Goal: Transaction & Acquisition: Purchase product/service

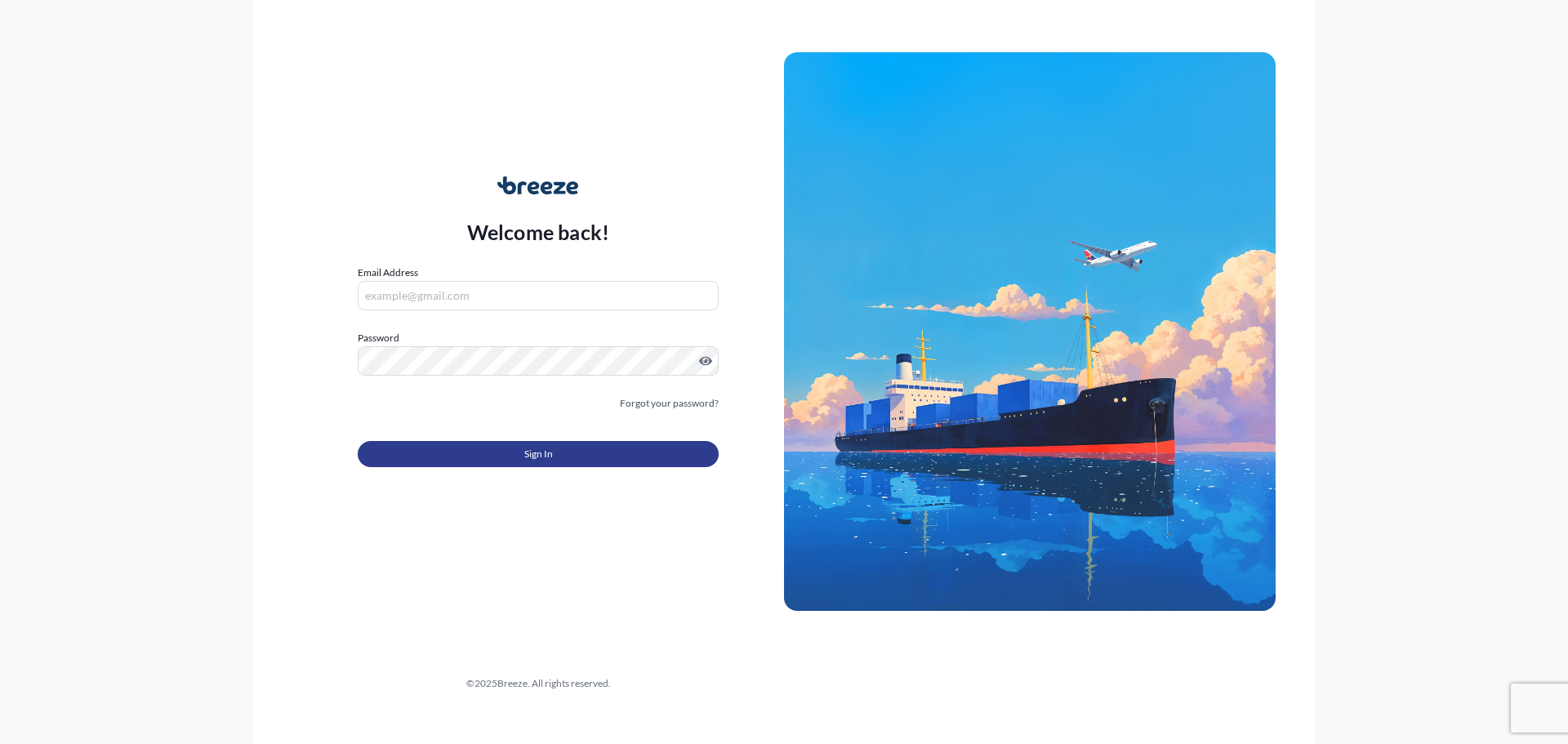
type input "[EMAIL_ADDRESS][DOMAIN_NAME]"
click at [448, 453] on button "Sign In" at bounding box center [538, 454] width 361 height 26
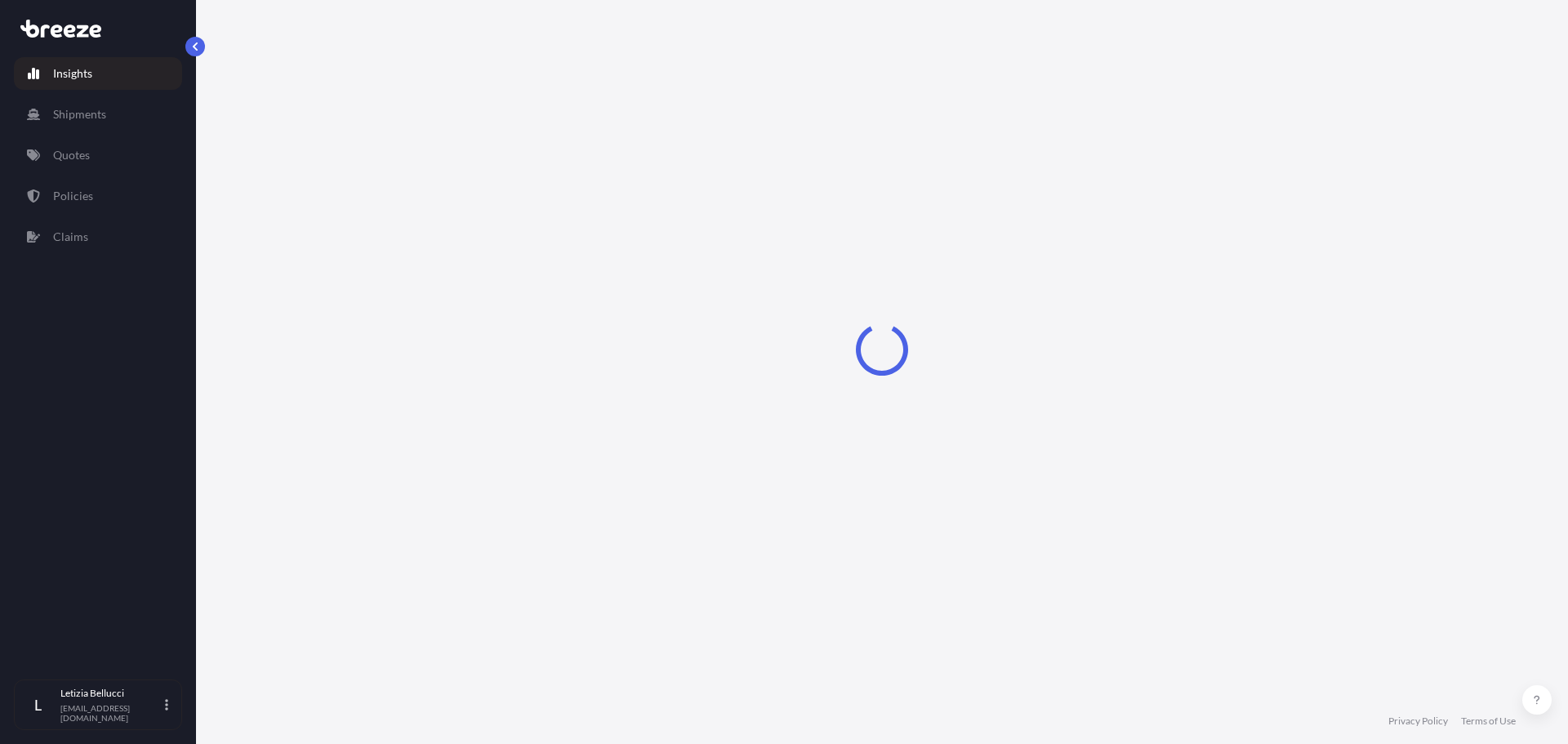
select select "2025"
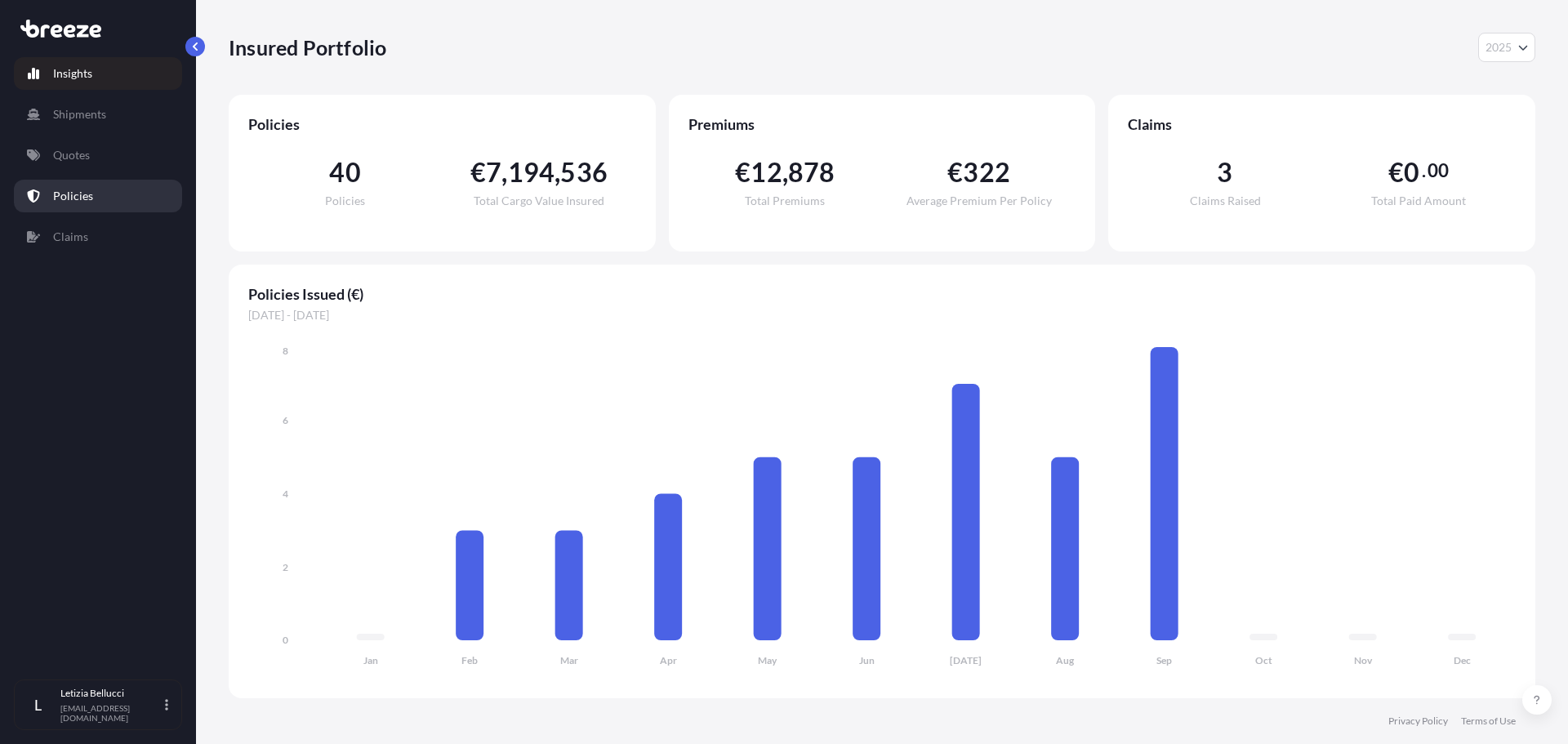
click at [88, 193] on p "Policies" at bounding box center [72, 195] width 40 height 16
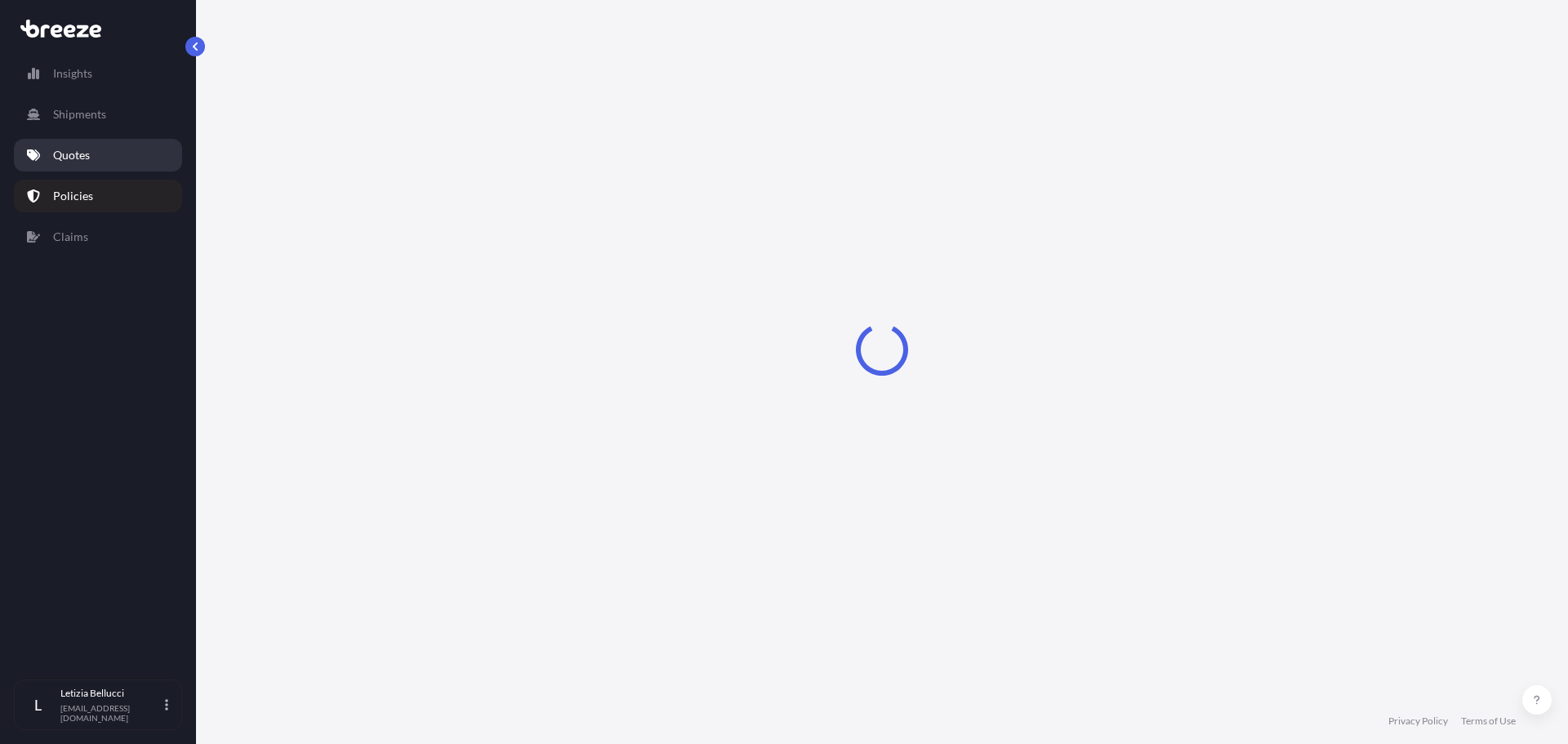
click at [94, 149] on link "Quotes" at bounding box center [98, 155] width 168 height 32
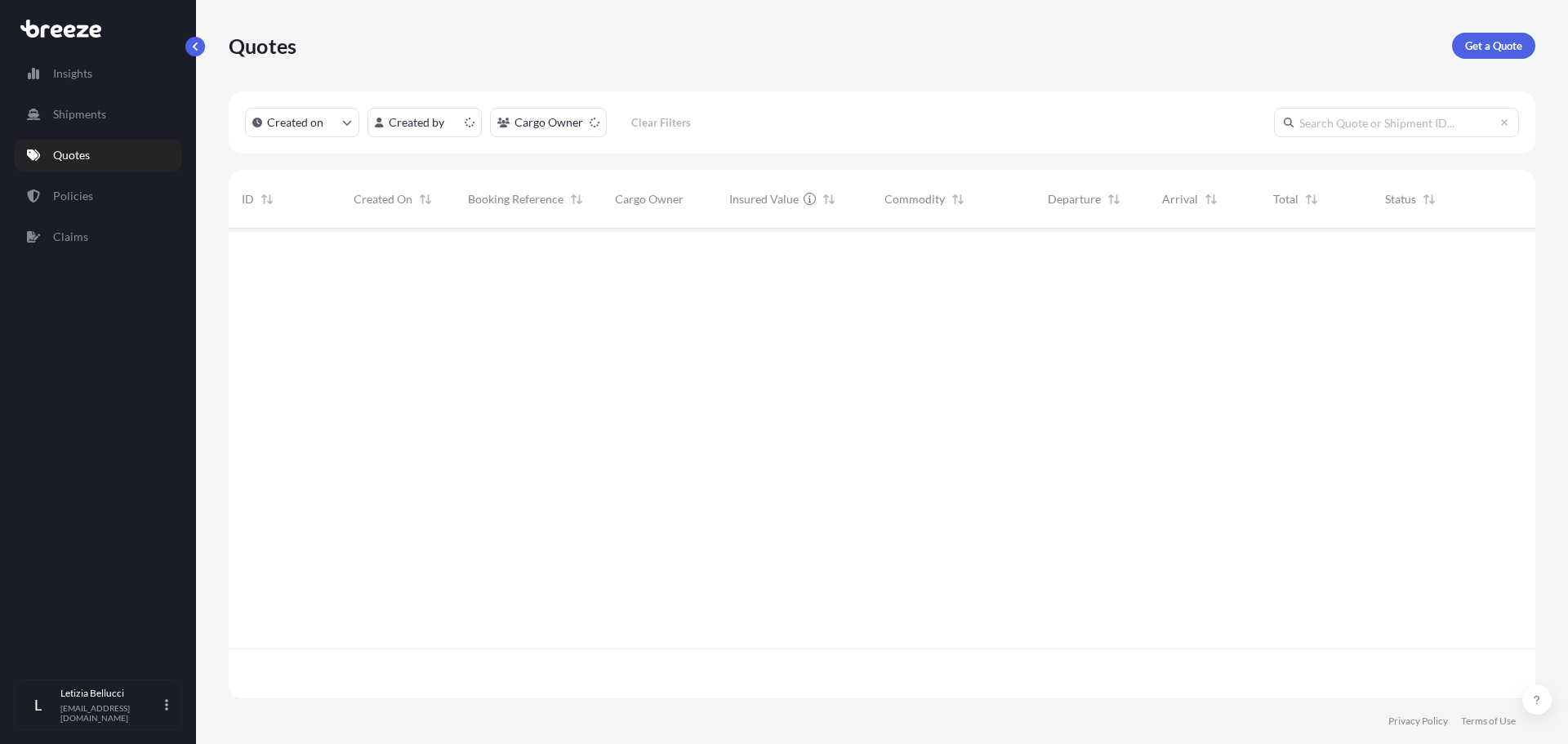
scroll to position [466, 1294]
click at [1516, 44] on p "Get a Quote" at bounding box center [1493, 45] width 57 height 16
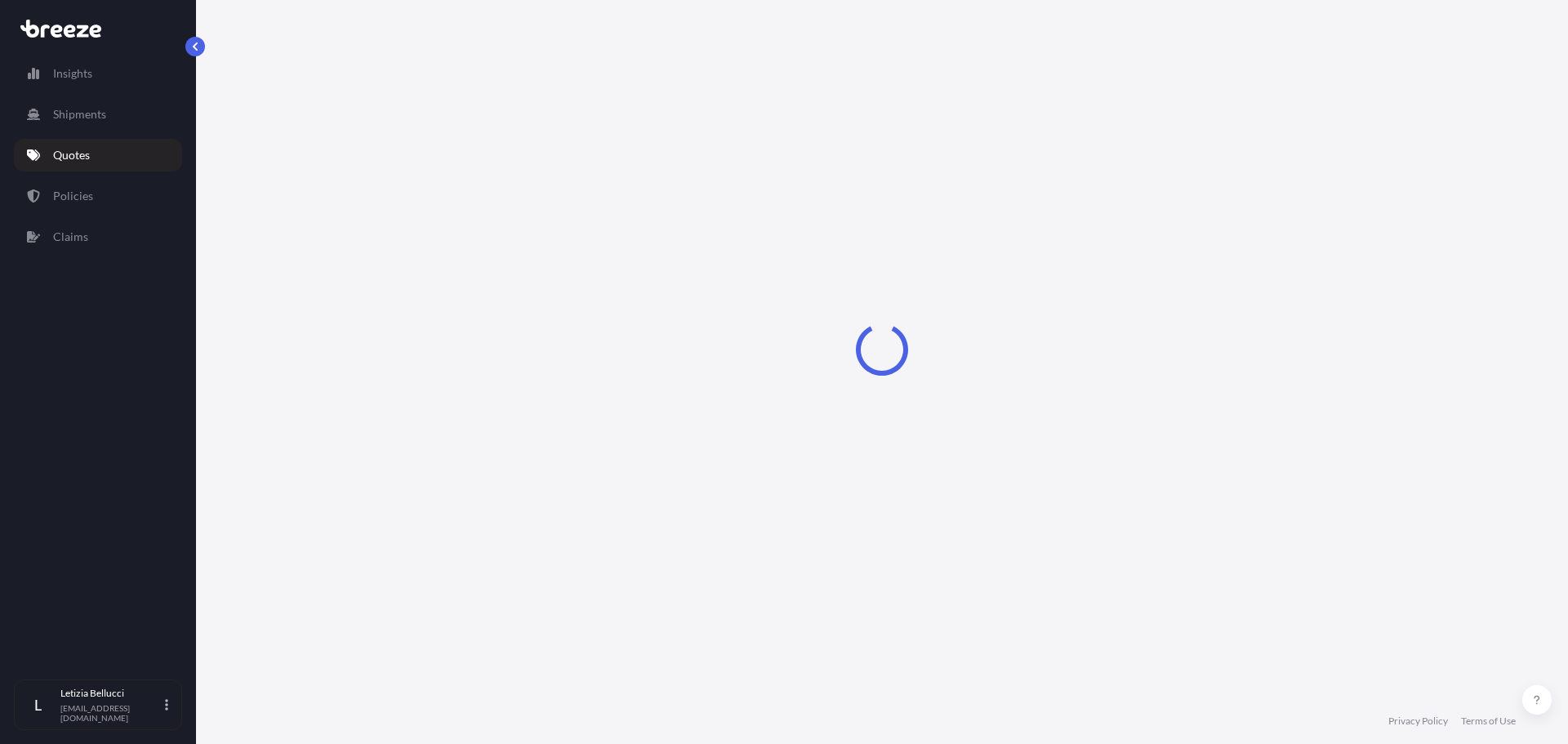
select select "Sea"
select select "1"
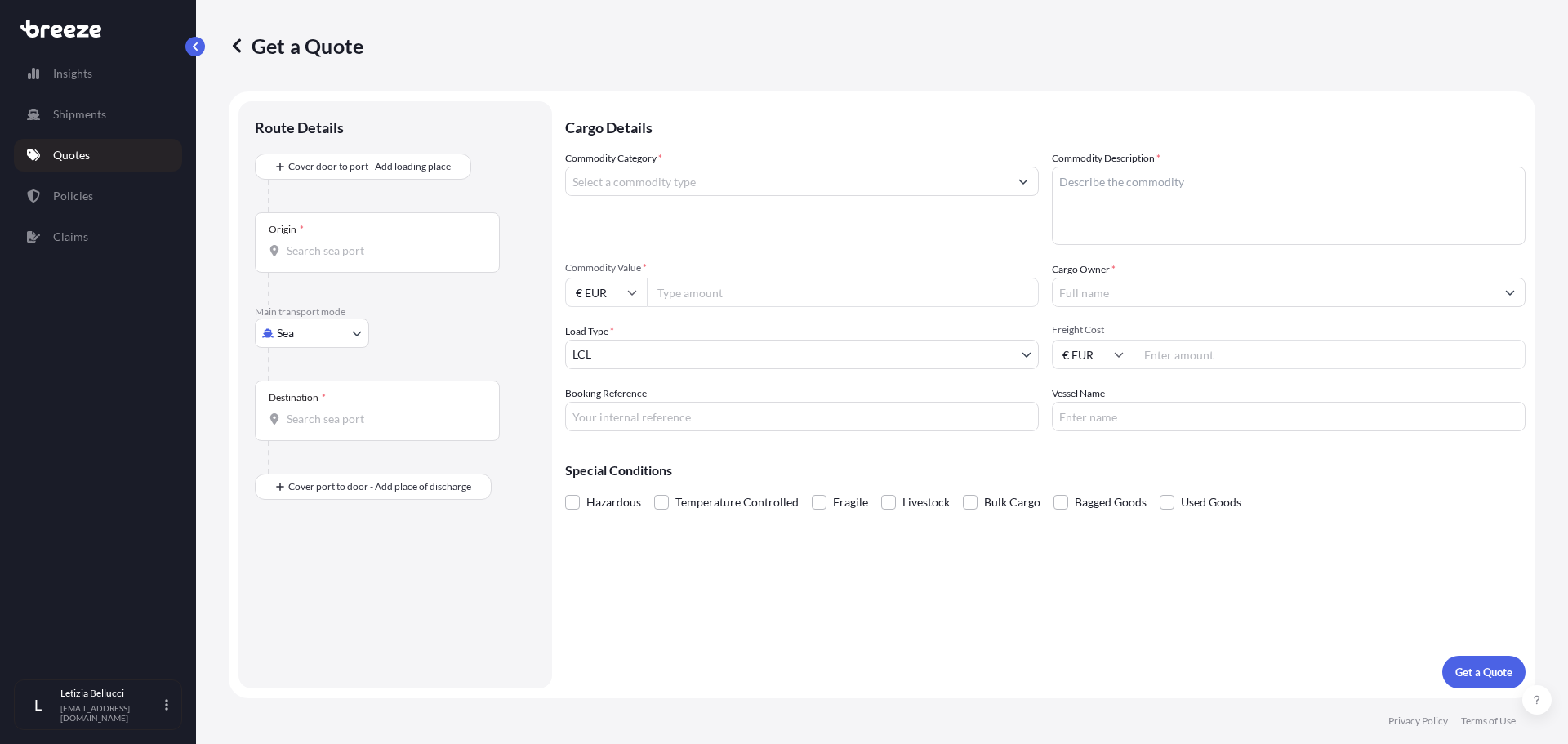
click at [326, 241] on div "Origin *" at bounding box center [377, 242] width 245 height 60
click at [326, 242] on input "Origin *" at bounding box center [382, 250] width 193 height 16
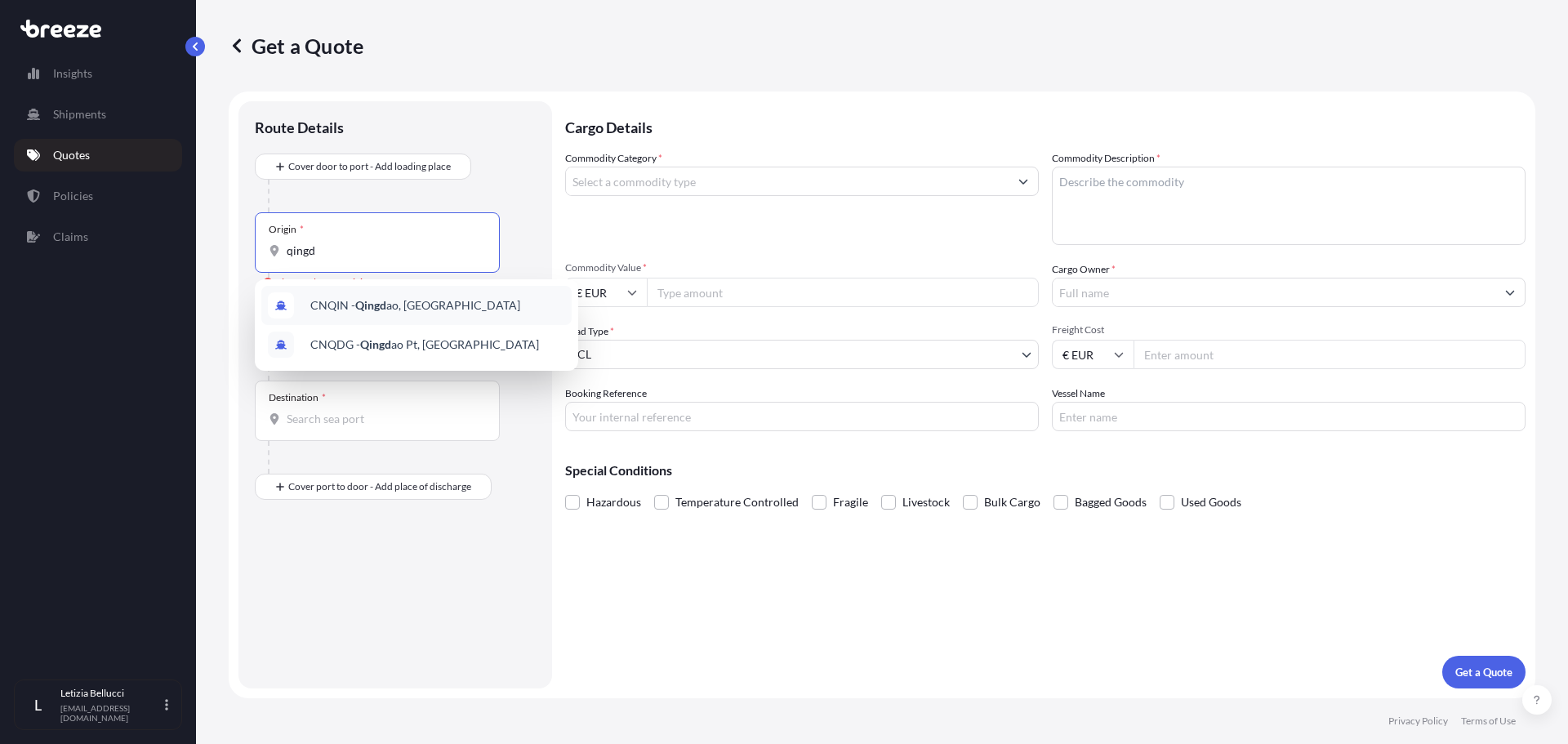
click at [438, 307] on div "CNQIN - Qingd ao, [GEOGRAPHIC_DATA]" at bounding box center [416, 305] width 310 height 39
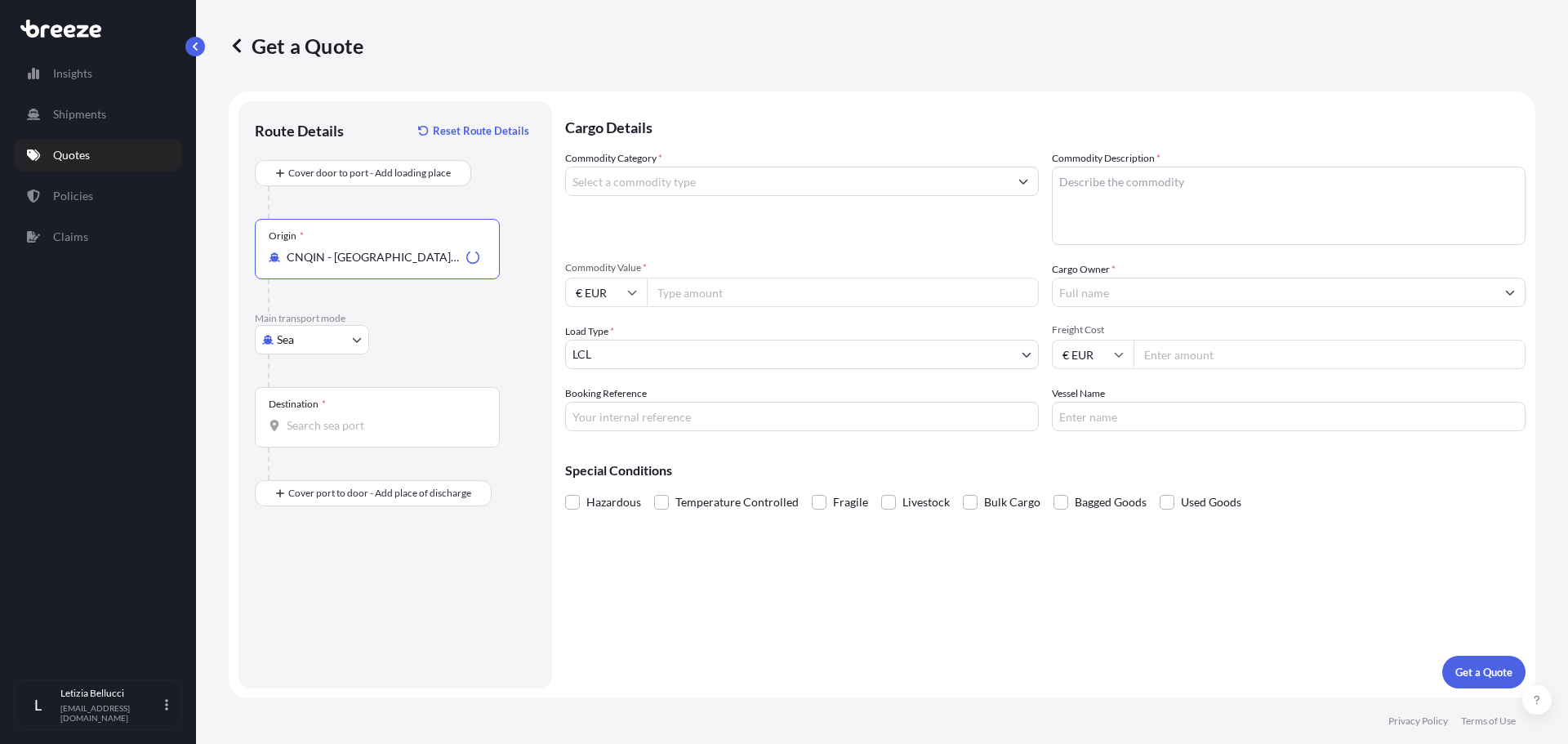
type input "CNQIN - [GEOGRAPHIC_DATA], [GEOGRAPHIC_DATA]"
click at [369, 420] on input "Destination *" at bounding box center [382, 425] width 193 height 16
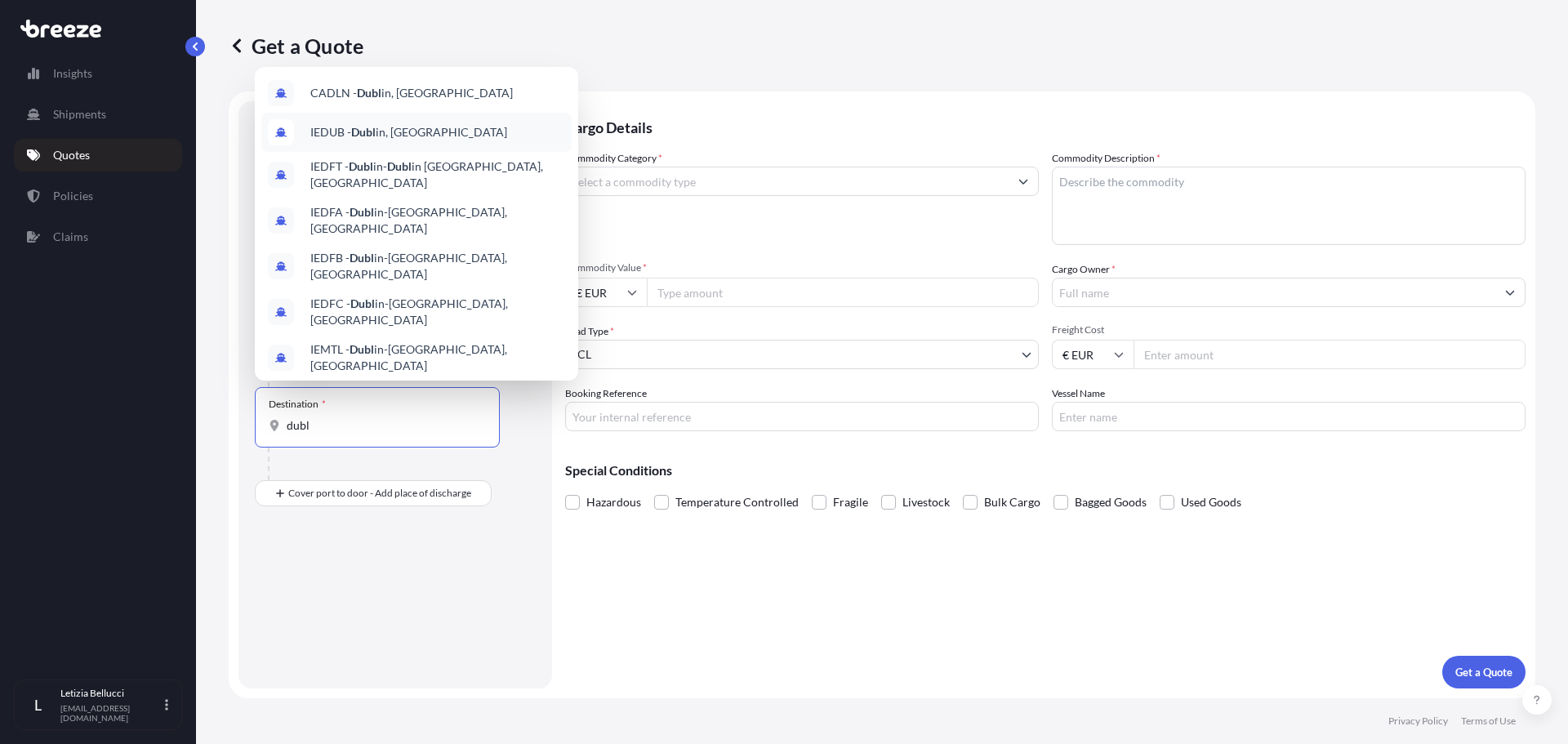
click at [383, 132] on span "IEDUB - Dubl in, [GEOGRAPHIC_DATA]" at bounding box center [409, 132] width 197 height 16
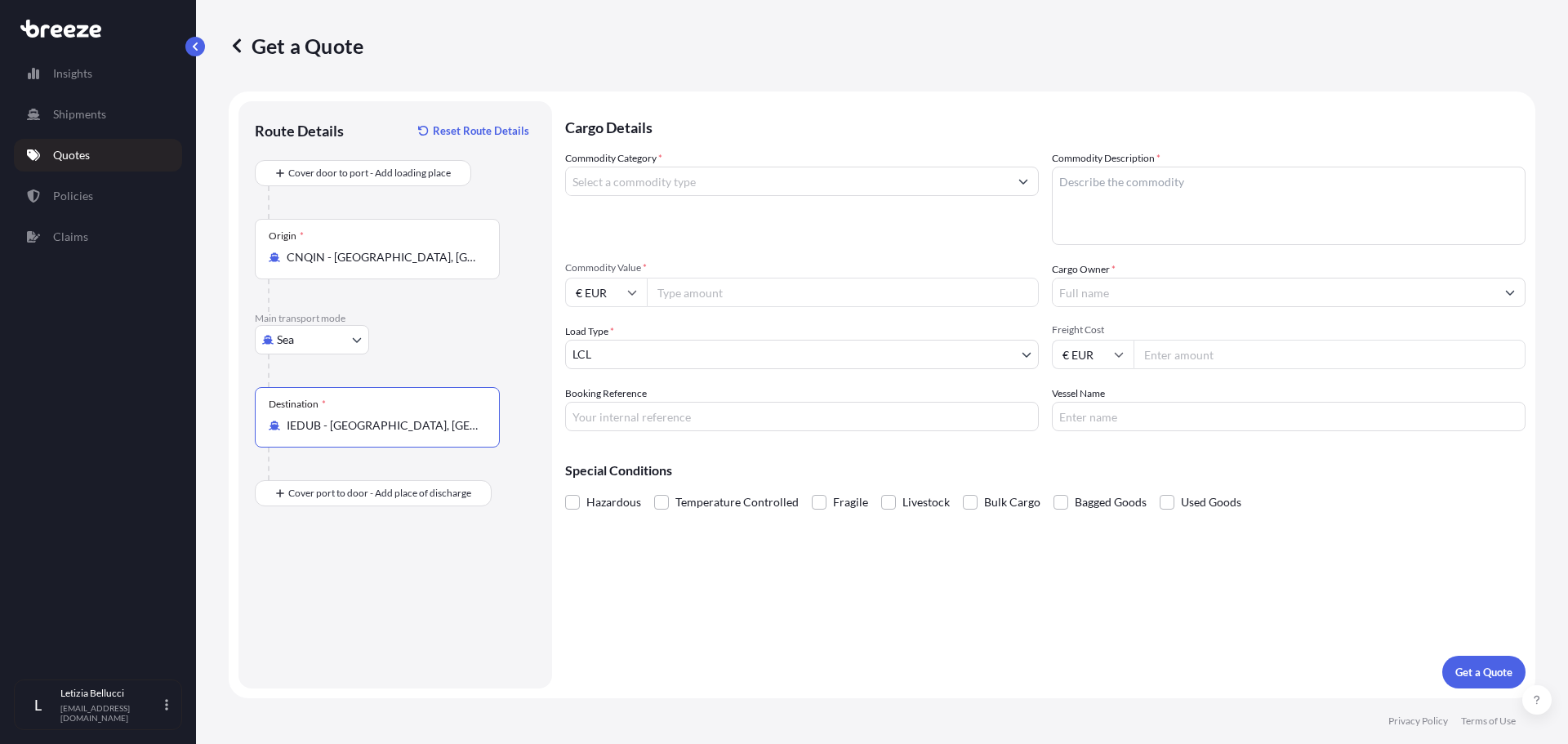
type input "IEDUB - [GEOGRAPHIC_DATA], [GEOGRAPHIC_DATA]"
click at [692, 174] on input "Commodity Category *" at bounding box center [787, 181] width 443 height 30
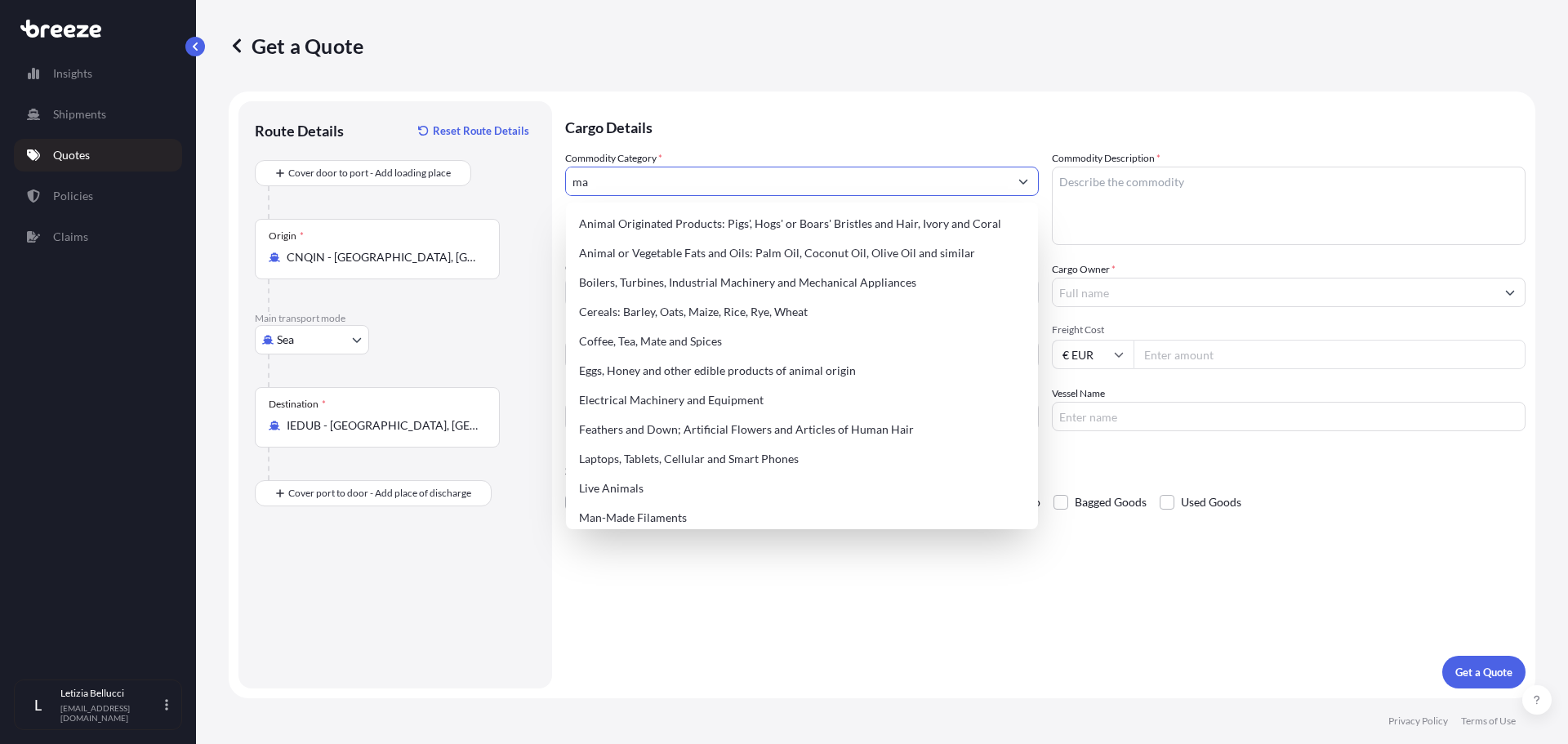
type input "m"
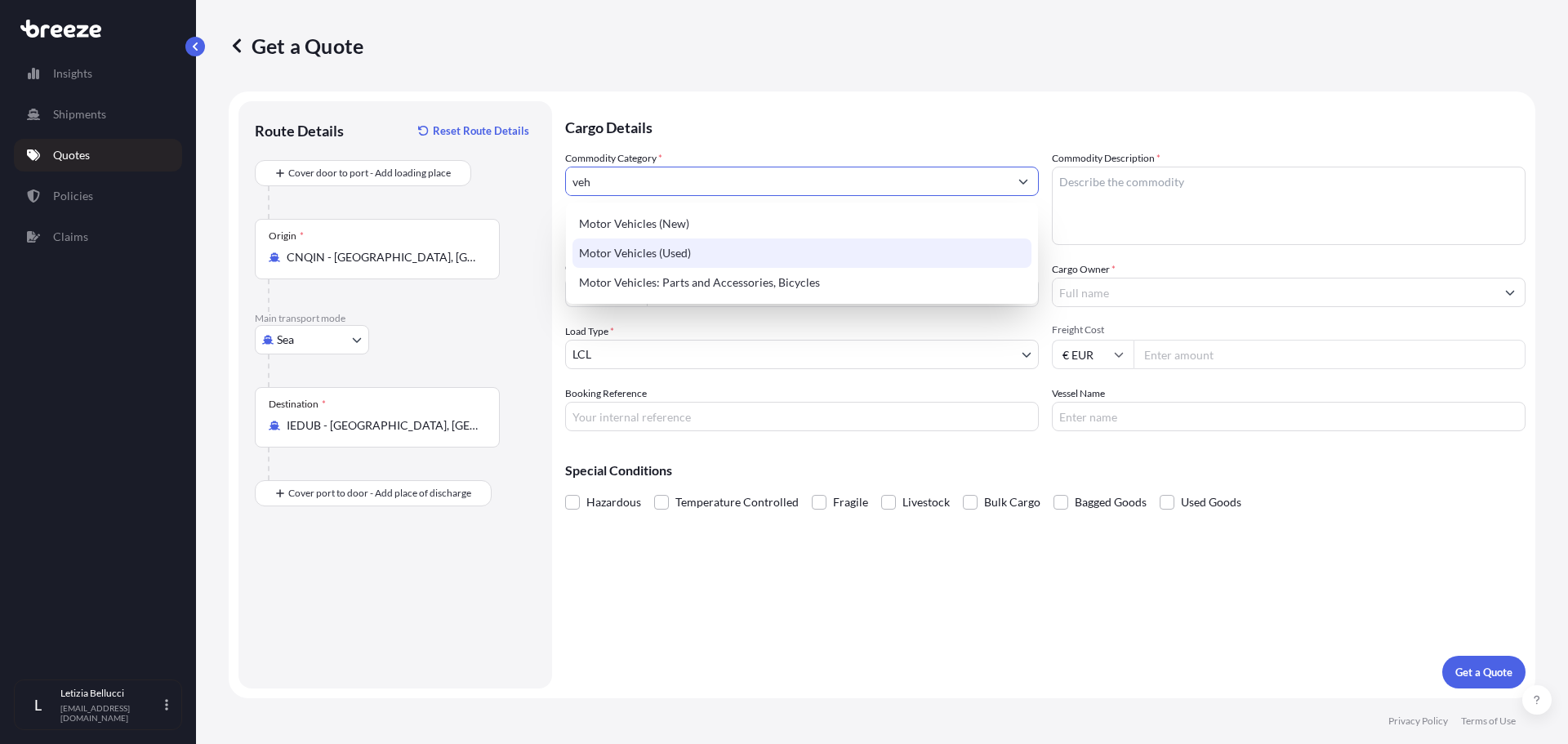
click at [699, 223] on div "Motor Vehicles (New)" at bounding box center [802, 223] width 459 height 30
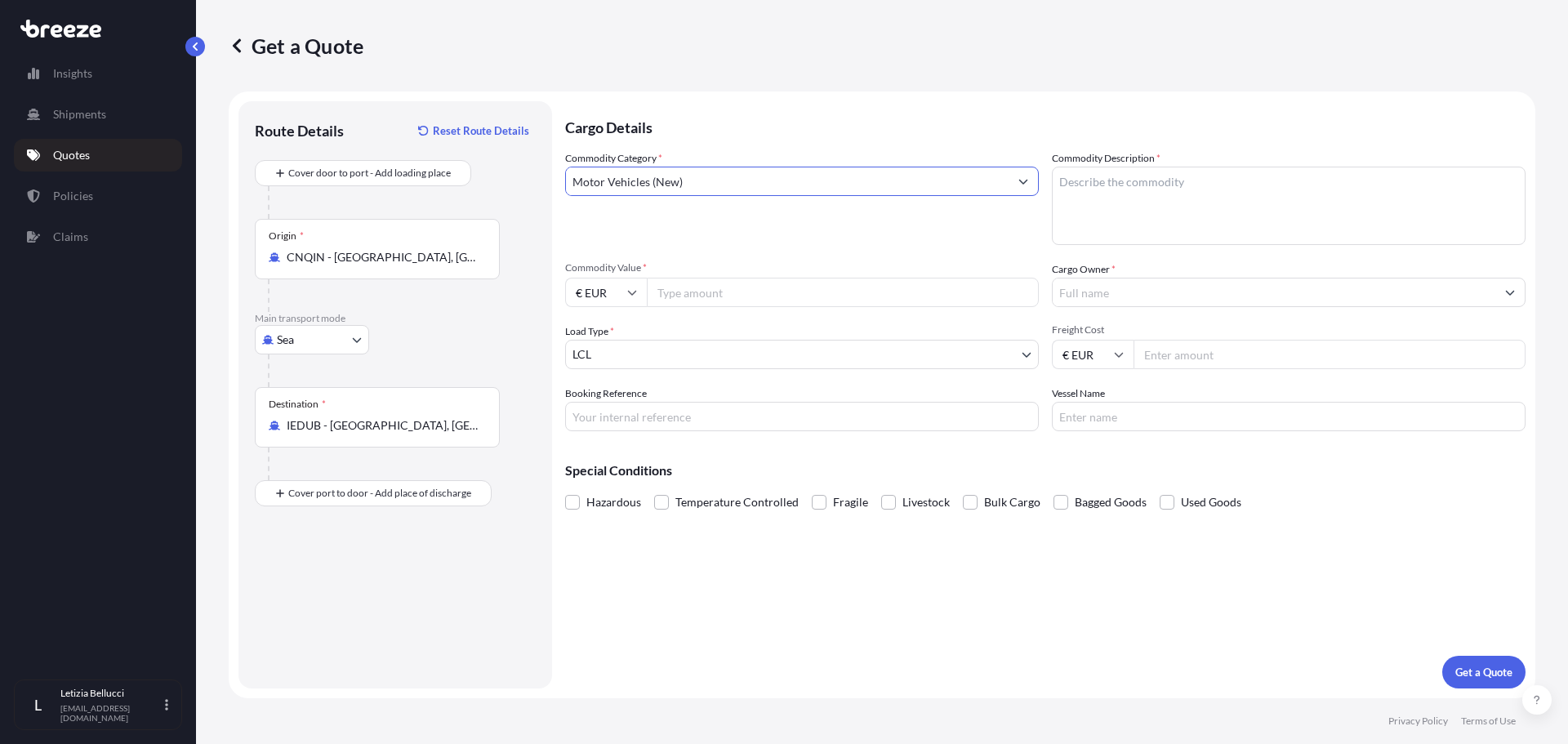
type input "Motor Vehicles (New)"
click at [1176, 182] on textarea "Commodity Description *" at bounding box center [1288, 206] width 473 height 78
paste textarea "EXCAVATOR"
paste textarea "ROAD ROLLER"
type textarea "EXCAVATOR & ROAD ROLLER"
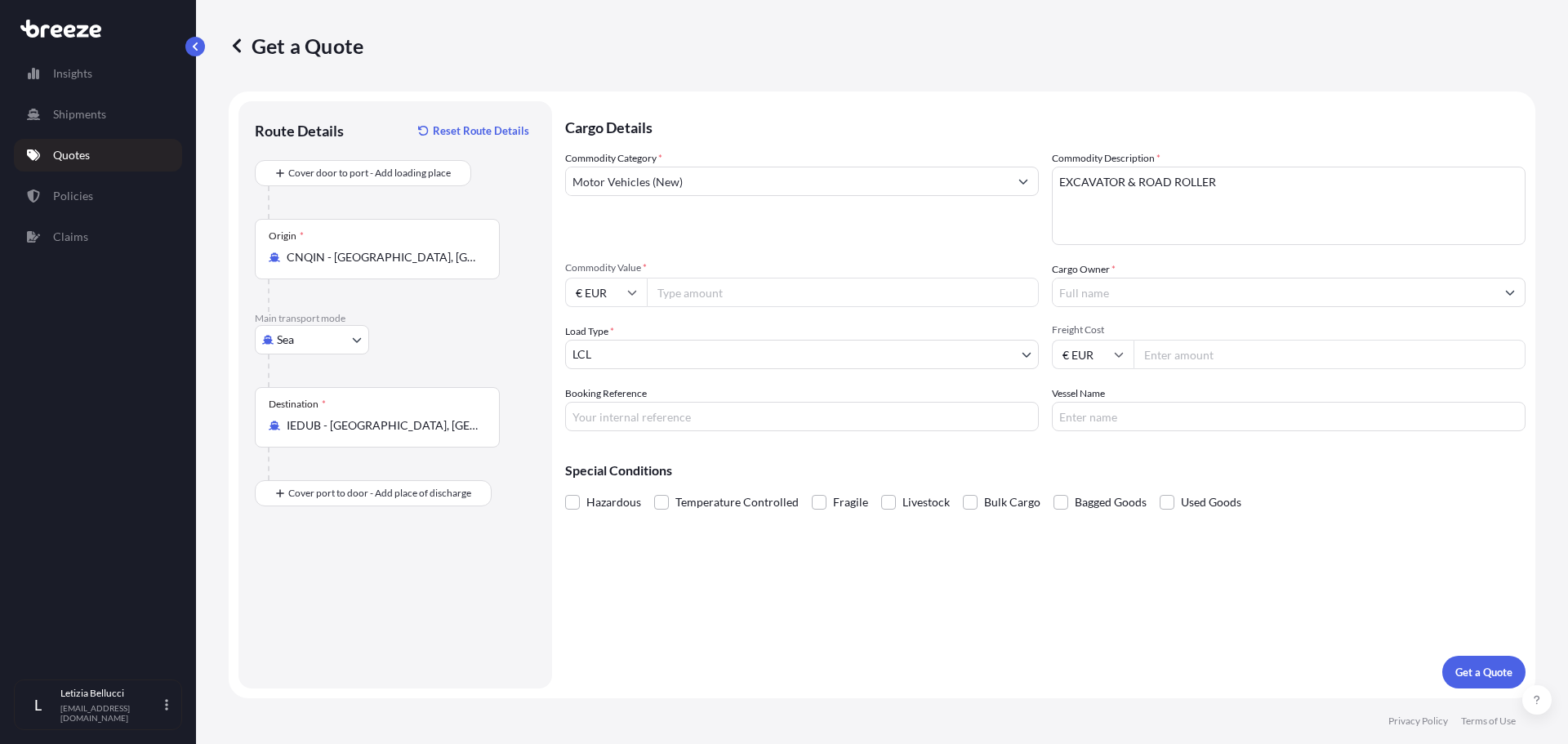
click at [699, 287] on input "Commodity Value *" at bounding box center [842, 292] width 392 height 30
click at [621, 291] on input "€ EUR" at bounding box center [606, 292] width 82 height 30
click at [601, 399] on div "$ USD" at bounding box center [606, 405] width 69 height 31
type input "$ USD"
click at [719, 296] on input "Commodity Value *" at bounding box center [842, 292] width 392 height 30
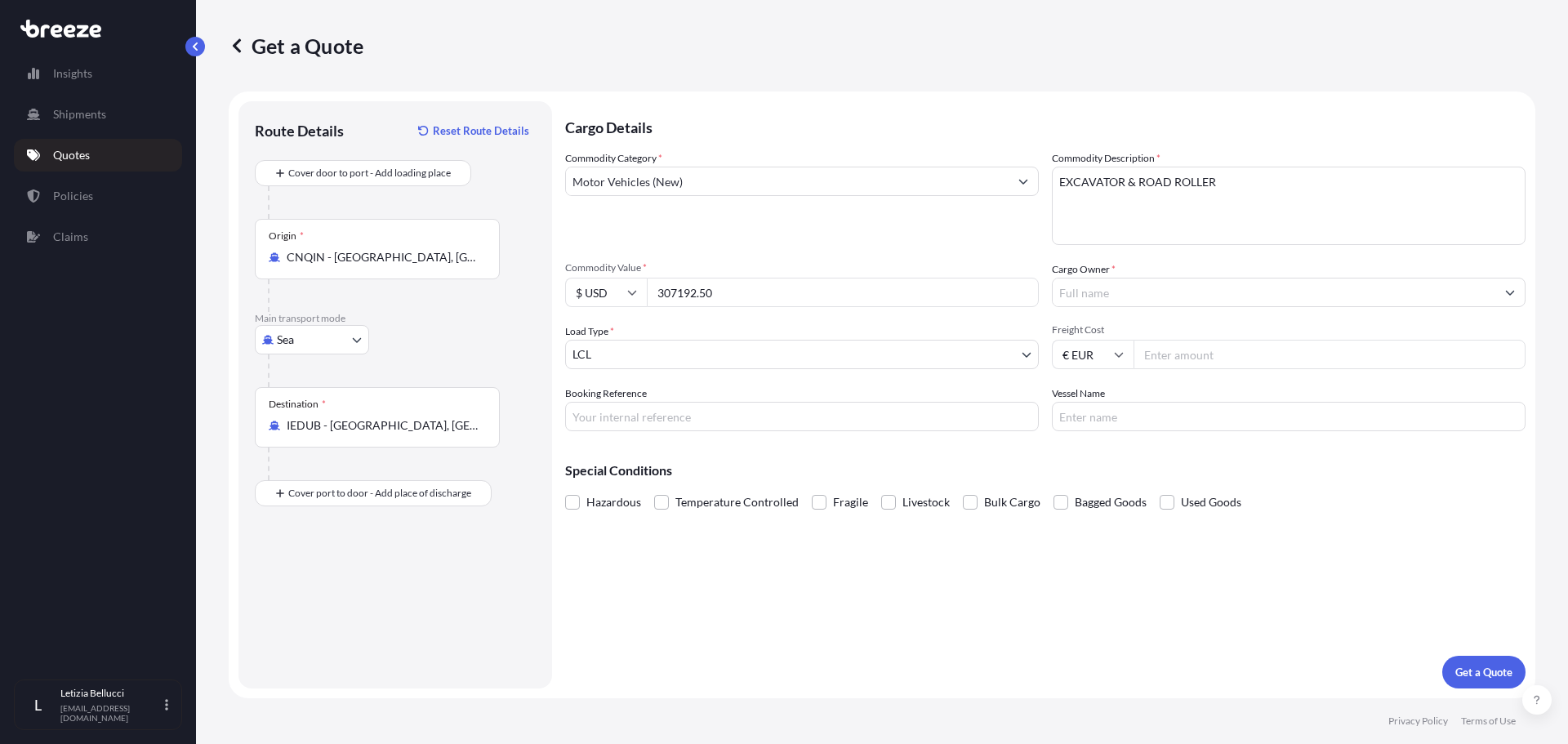
type input "307192.50"
click at [1048, 281] on div "Commodity Category * Motor Vehicles (New) Commodity Description * EXCAVATOR & R…" at bounding box center [1045, 290] width 960 height 281
click at [1067, 290] on input "Cargo Owner *" at bounding box center [1274, 292] width 443 height 30
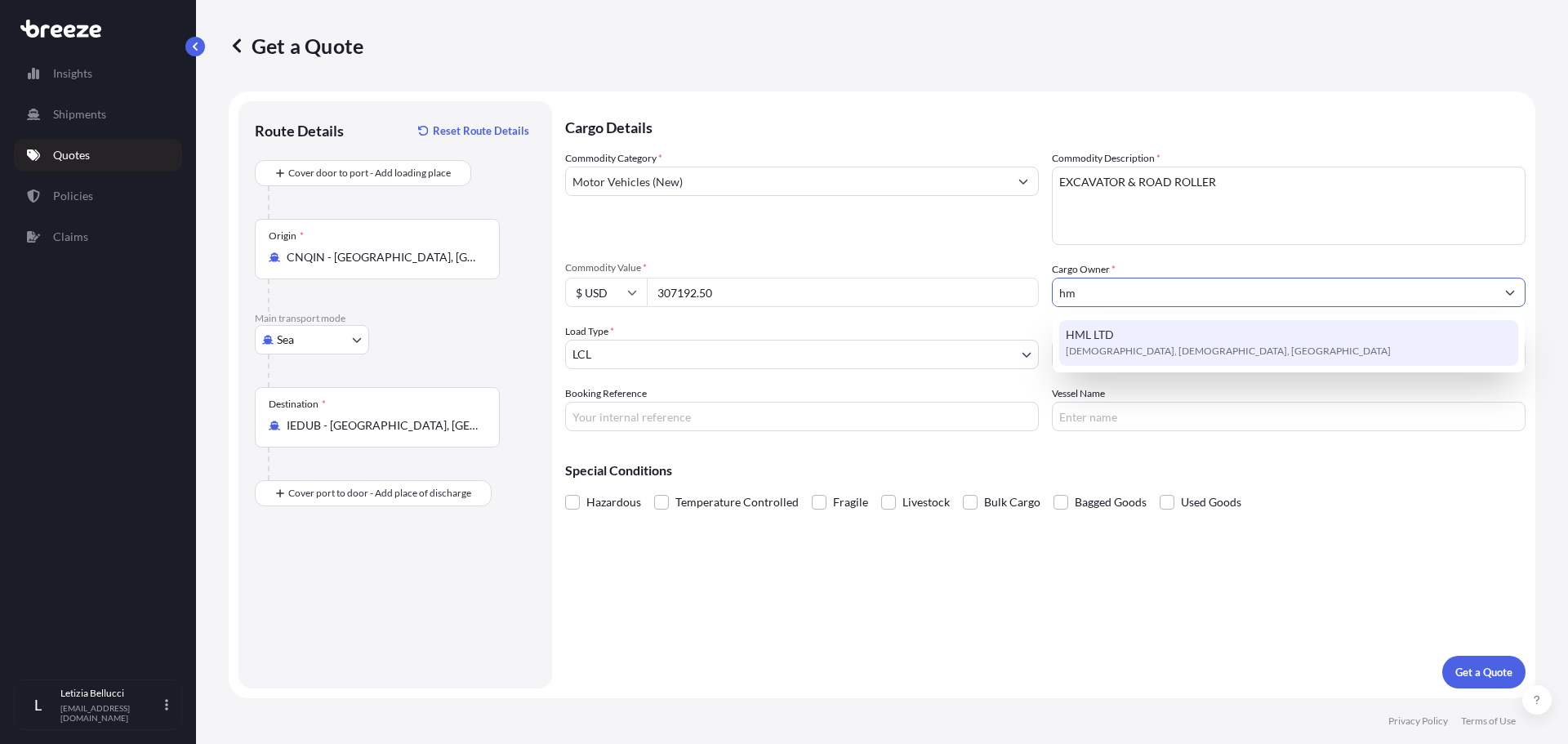
click at [1150, 342] on div "HML LTD Buncrana, [GEOGRAPHIC_DATA], [GEOGRAPHIC_DATA]" at bounding box center [1289, 343] width 459 height 46
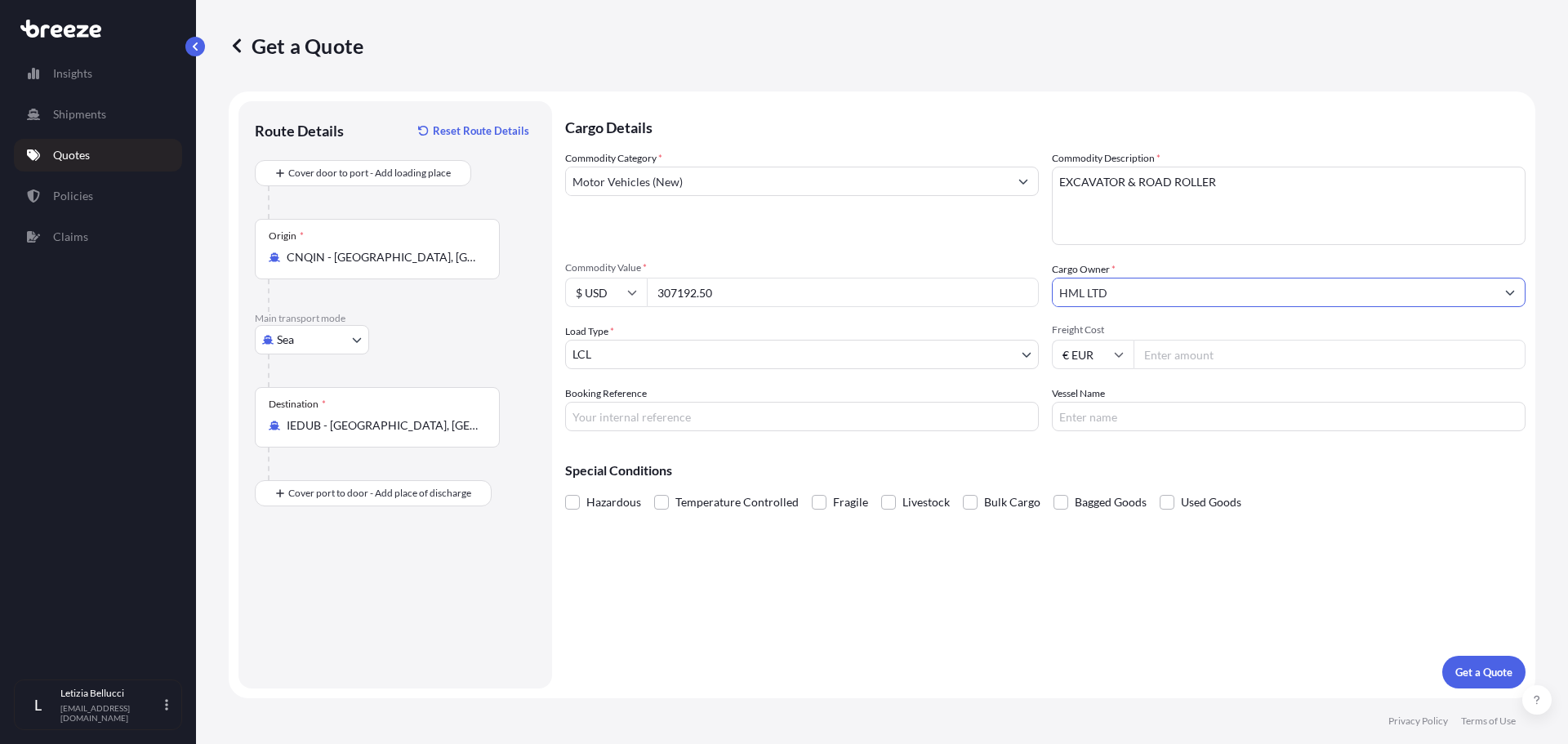
type input "HML LTD"
click at [659, 420] on input "Booking Reference" at bounding box center [801, 416] width 473 height 30
type input "DSG1138C"
click at [1135, 410] on input "Vessel Name" at bounding box center [1288, 416] width 473 height 30
paste input "OOCL [GEOGRAPHIC_DATA]"
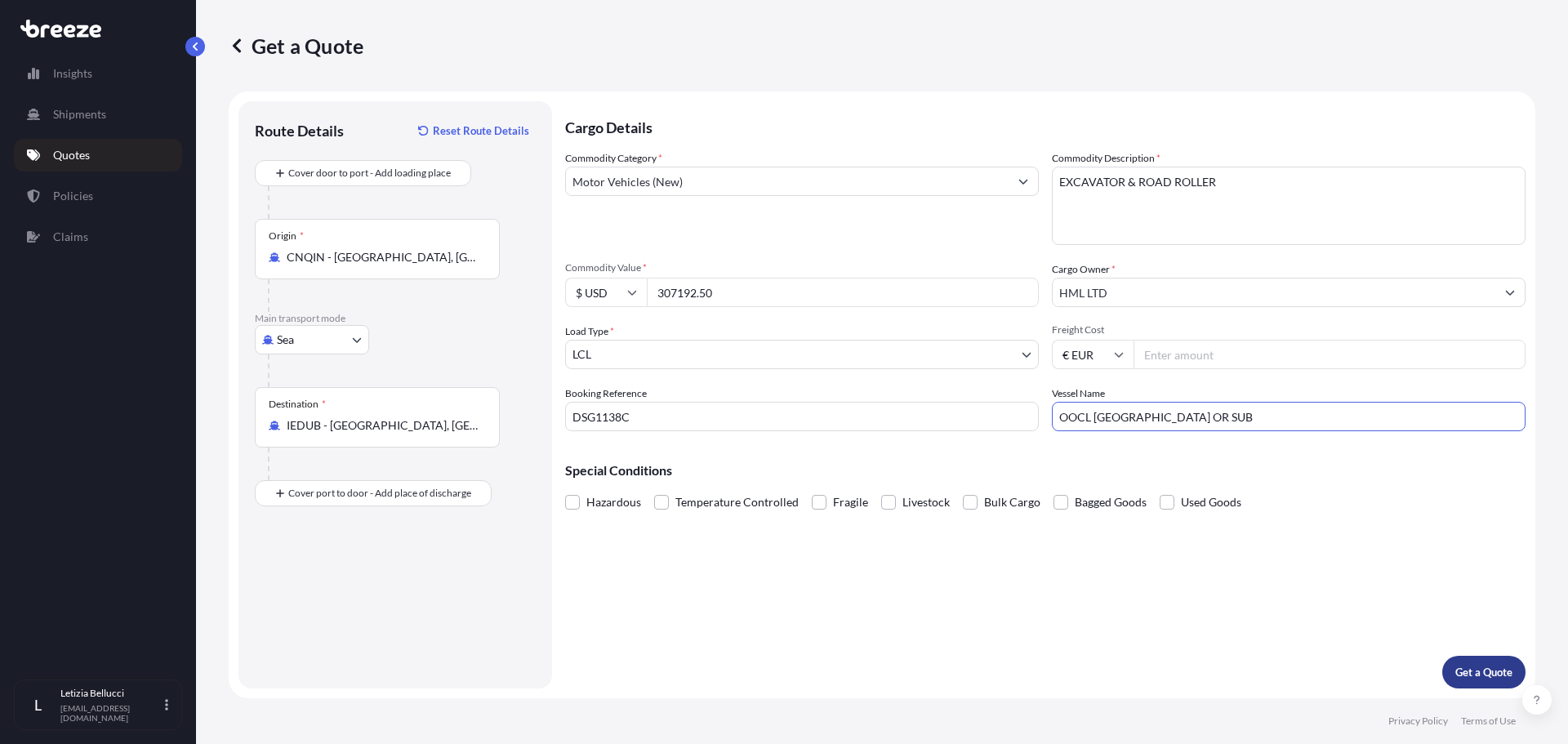
type input "OOCL [GEOGRAPHIC_DATA] OR SUB"
click at [1493, 680] on button "Get a Quote" at bounding box center [1484, 672] width 83 height 32
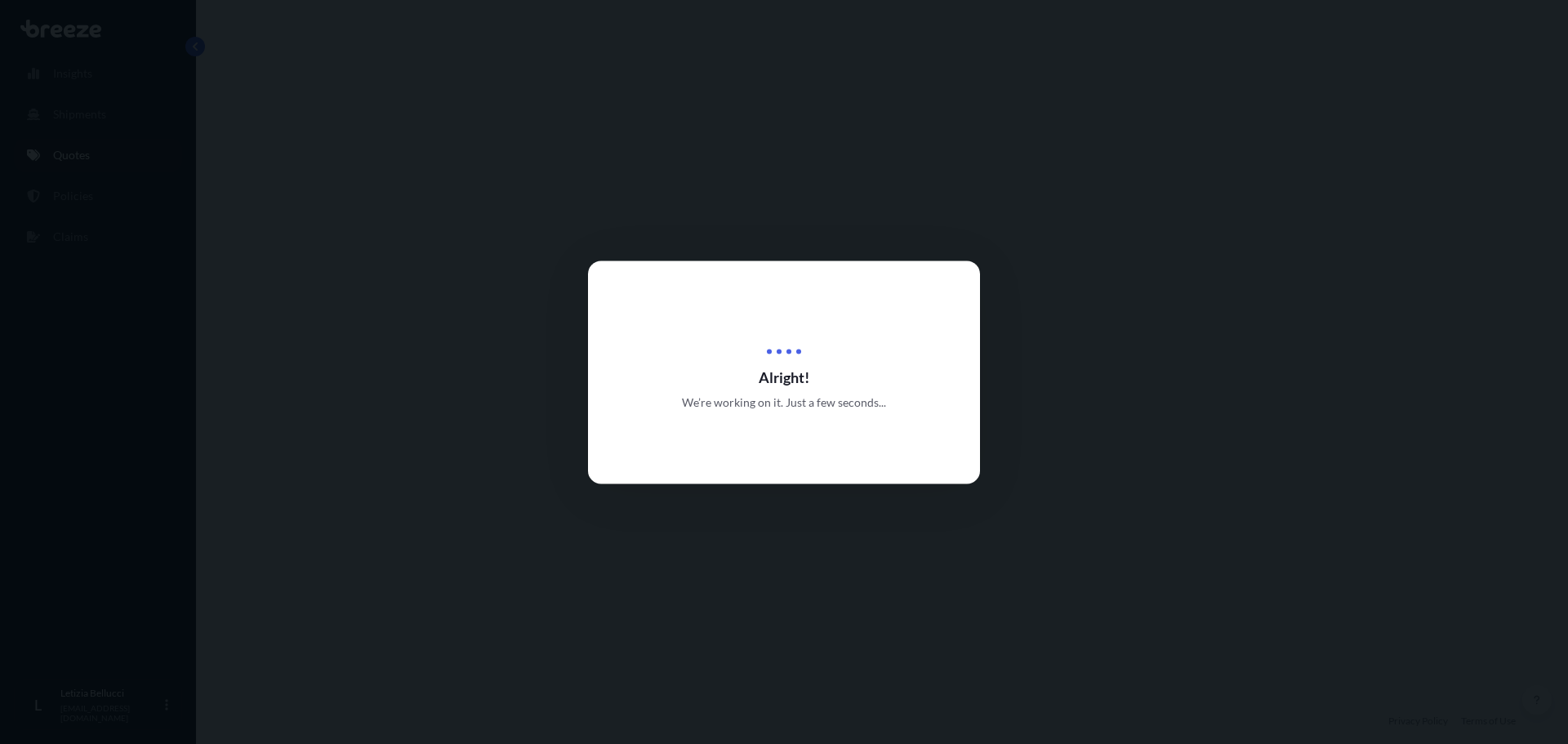
select select "Sea"
select select "1"
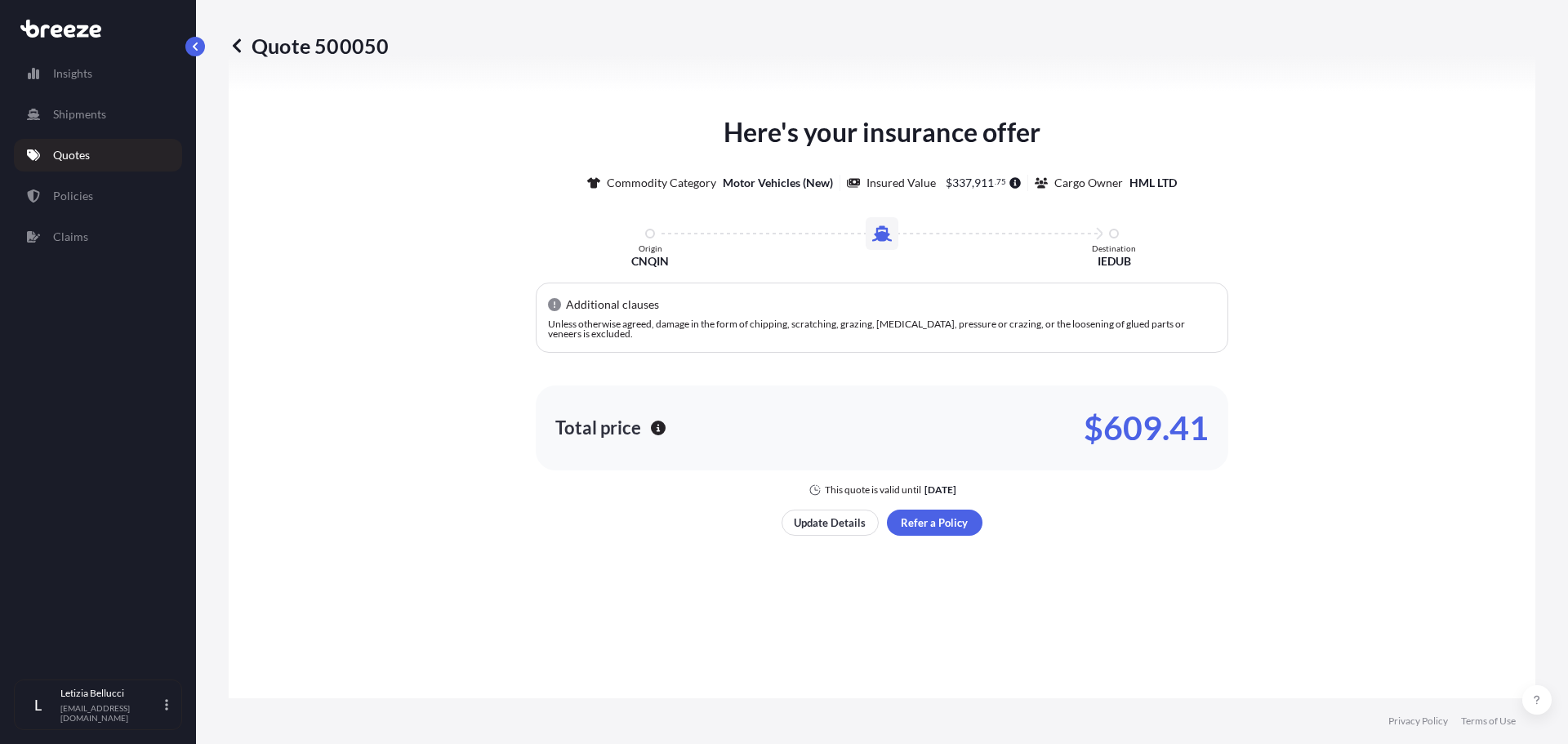
scroll to position [736, 0]
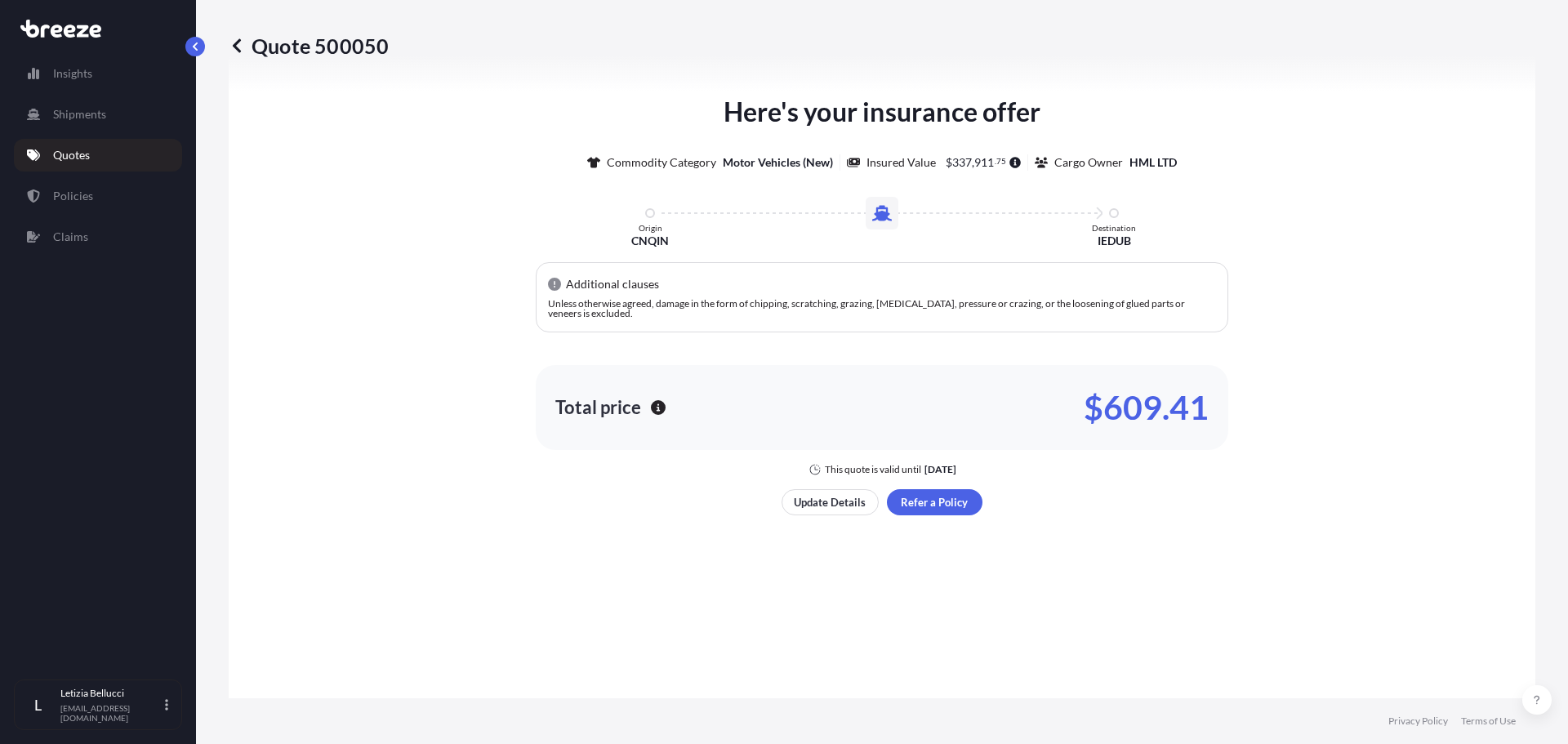
click at [1091, 407] on p "$609.41" at bounding box center [1146, 407] width 125 height 26
drag, startPoint x: 1078, startPoint y: 407, endPoint x: 1203, endPoint y: 406, distance: 125.0
click at [1203, 406] on div "Total price $609.41" at bounding box center [882, 407] width 654 height 26
copy p "$609.41"
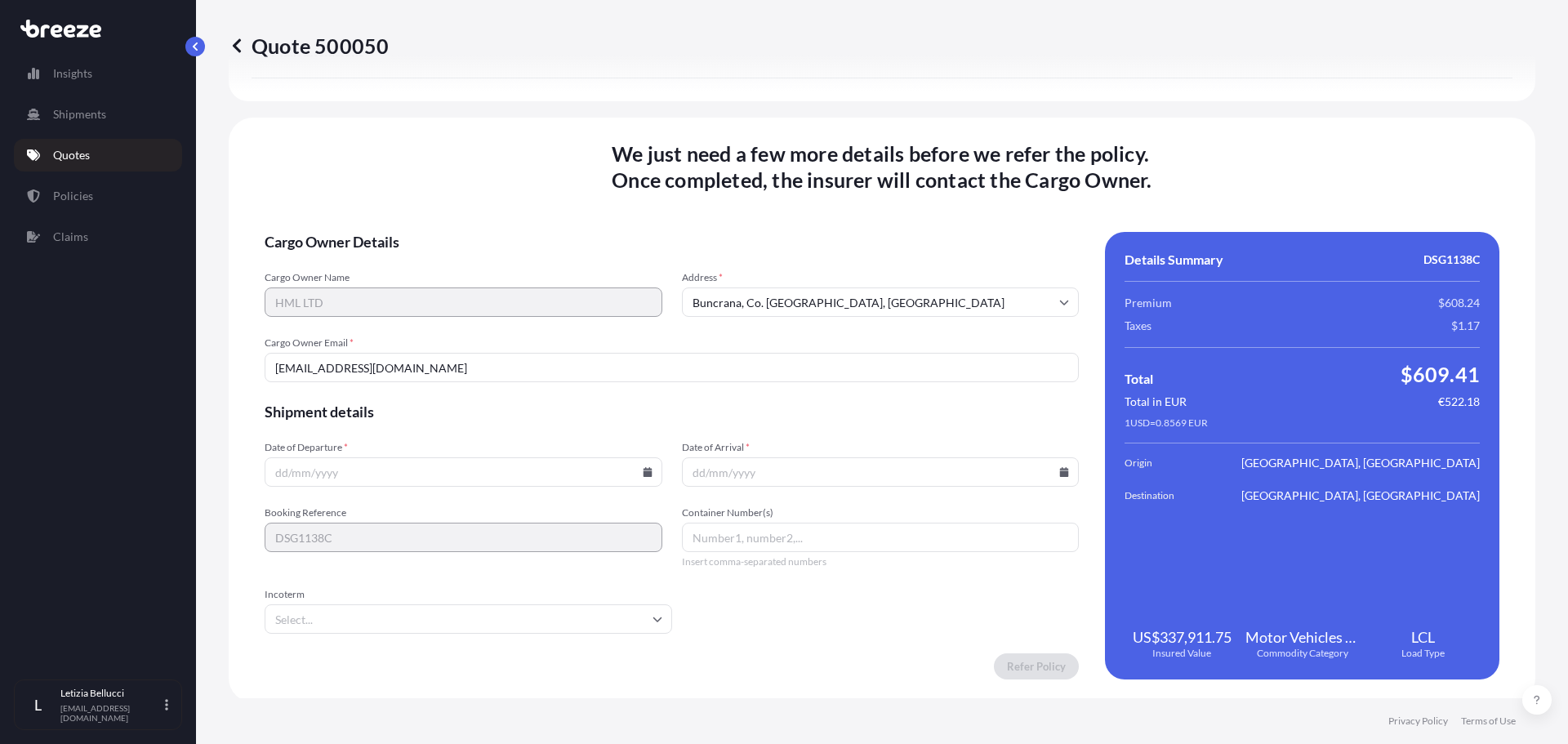
scroll to position [2081, 0]
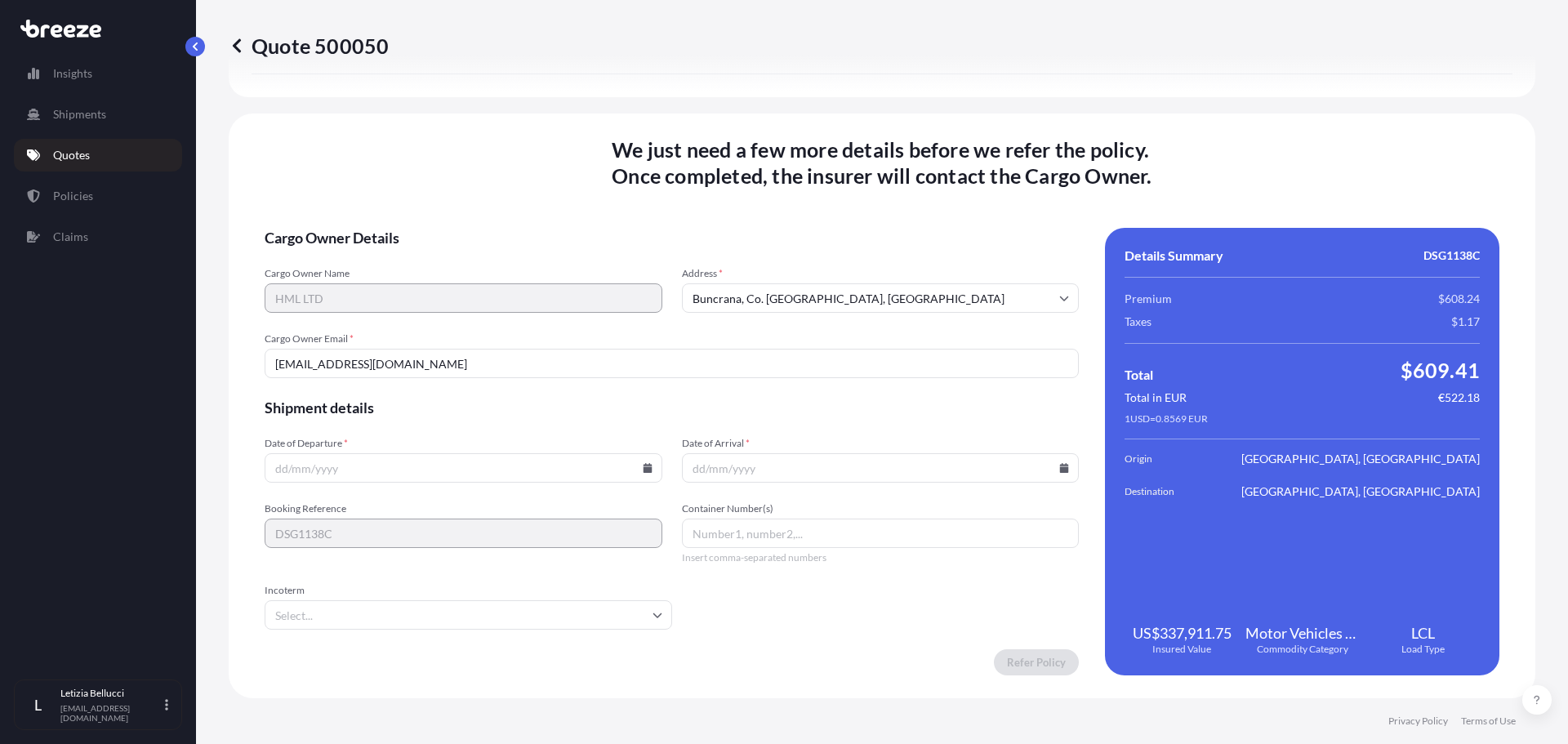
click at [280, 470] on input "Date of Departure *" at bounding box center [463, 467] width 398 height 30
type input "[DATE]"
click at [767, 538] on input "Container Number(s)" at bounding box center [881, 533] width 398 height 30
paste input "FBIU4013616"
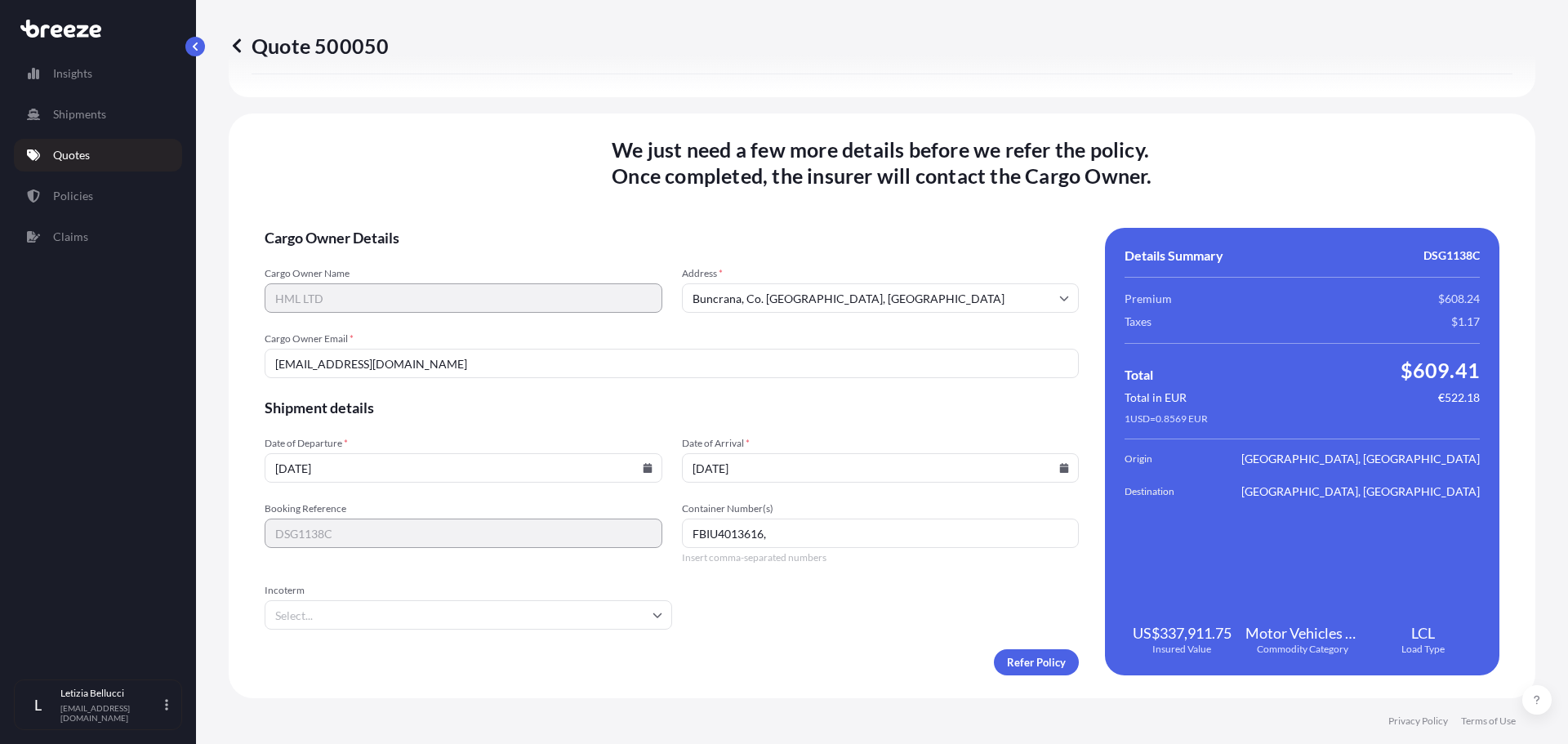
paste input "FFAU6934337"
paste input "FFAU6934384"
type input "FBIU4013616, FFAU6934337, FFAU6934384"
click at [413, 613] on input "Incoterm" at bounding box center [468, 614] width 408 height 30
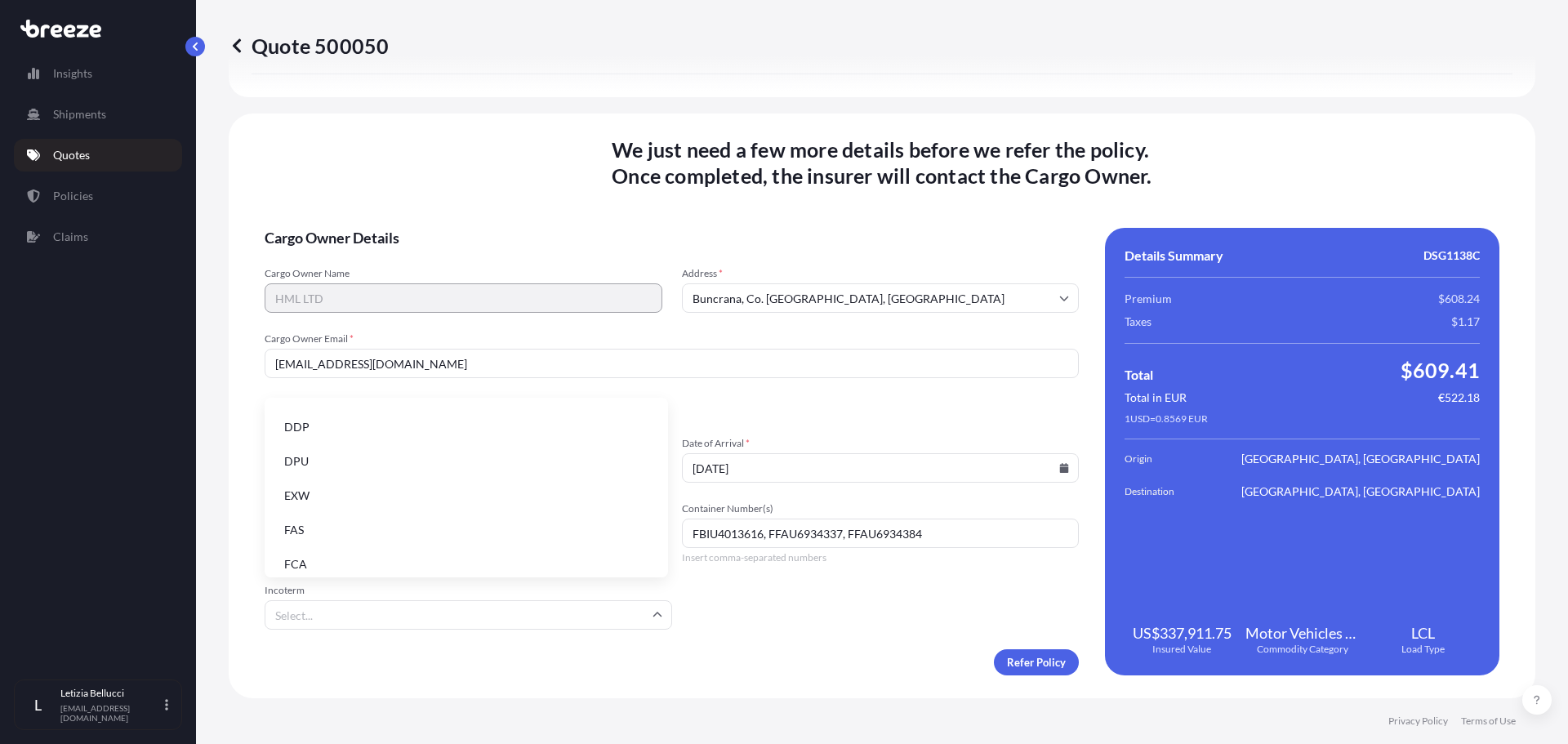
scroll to position [207, 0]
click at [383, 558] on li "FOB" at bounding box center [466, 555] width 390 height 31
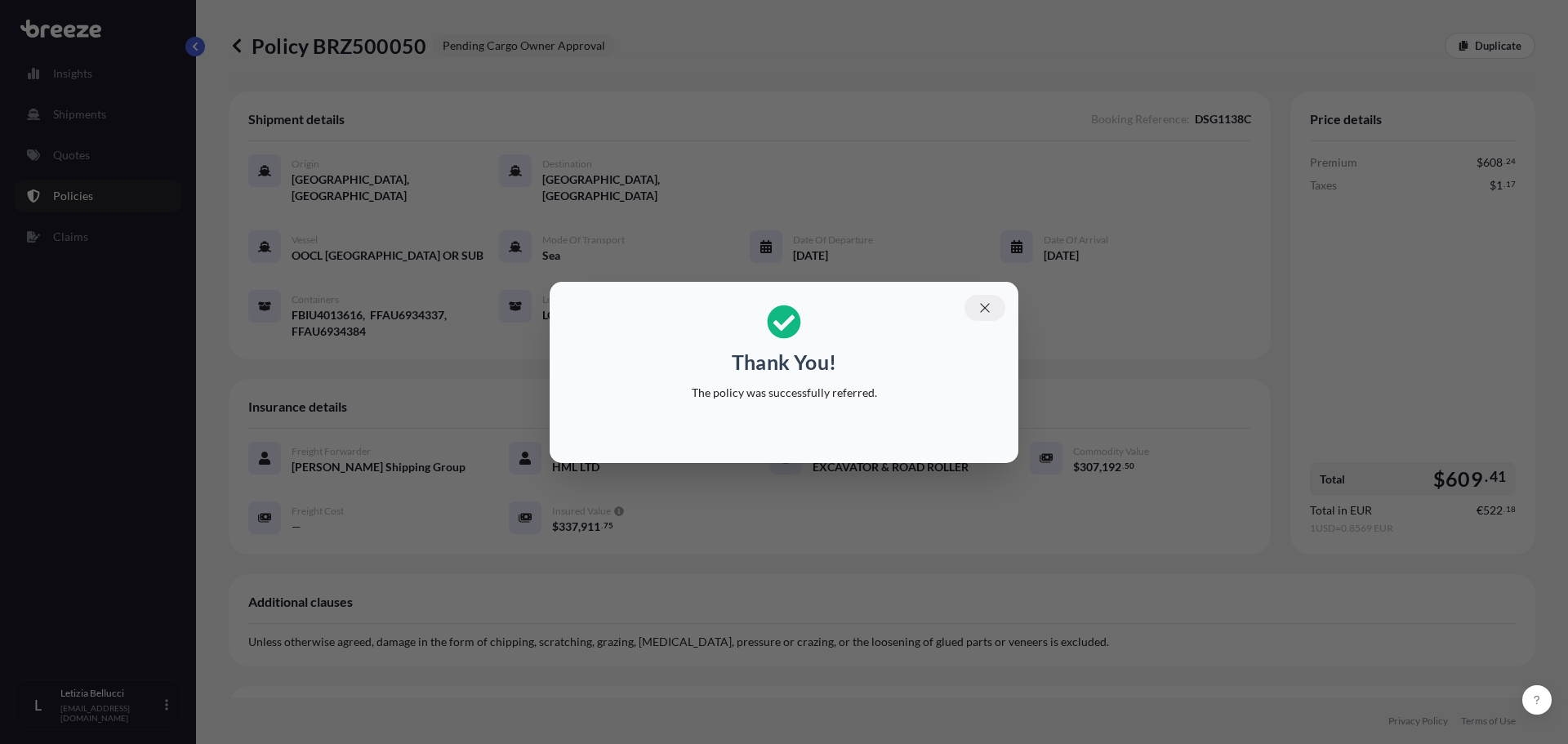
click at [981, 305] on icon "button" at bounding box center [984, 307] width 14 height 14
